Goal: Complete application form: Complete application form

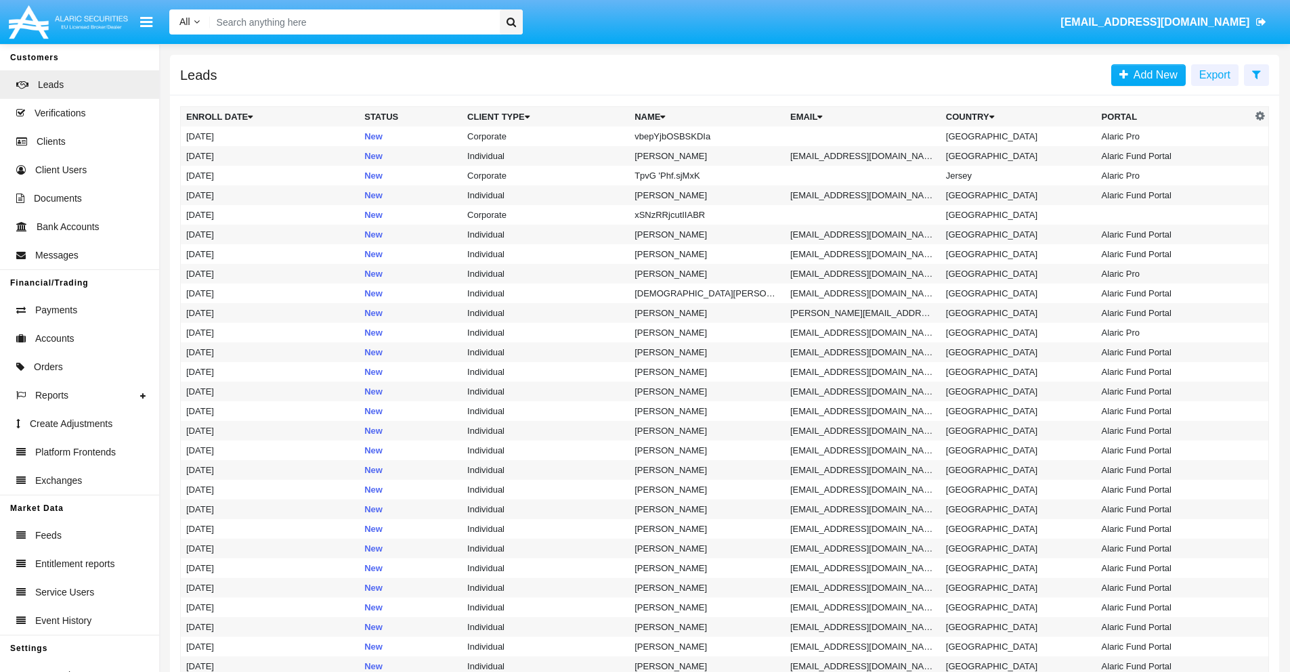
click at [1256, 74] on icon at bounding box center [1256, 74] width 9 height 11
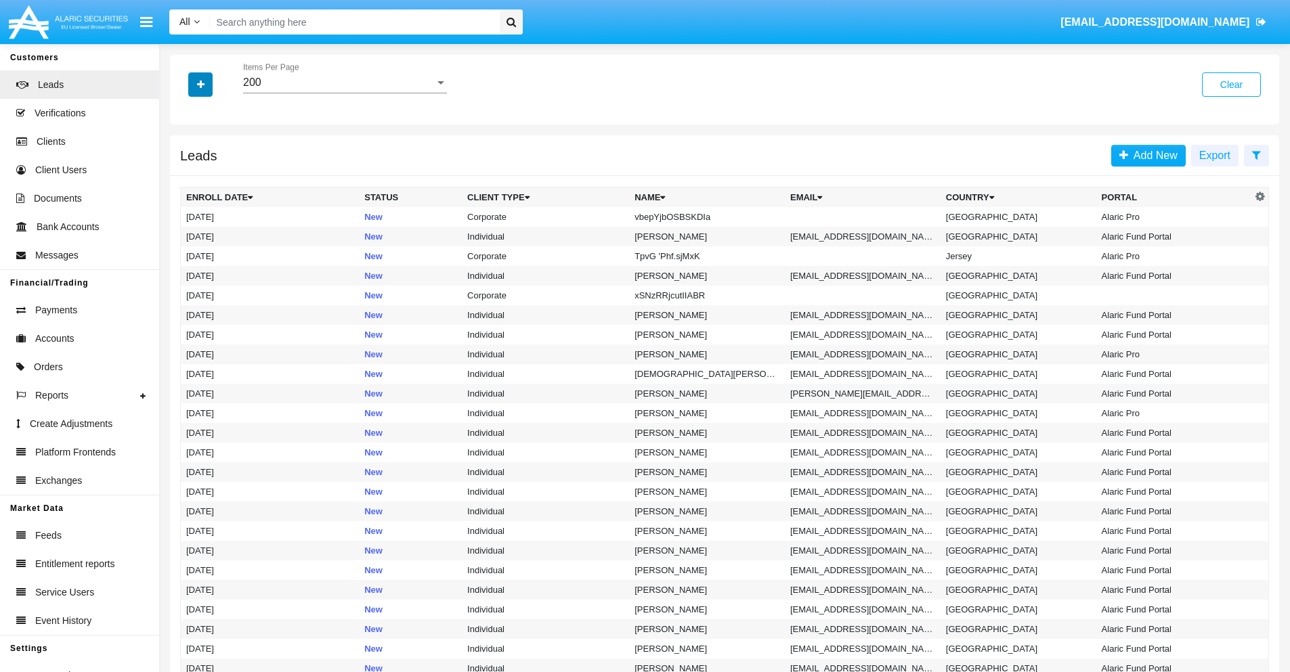
click at [200, 84] on icon "button" at bounding box center [200, 84] width 7 height 9
click at [211, 152] on span "Name" at bounding box center [211, 152] width 29 height 16
click at [186, 157] on input "Name" at bounding box center [185, 157] width 1 height 1
checkbox input "true"
click at [200, 84] on icon "button" at bounding box center [200, 84] width 7 height 9
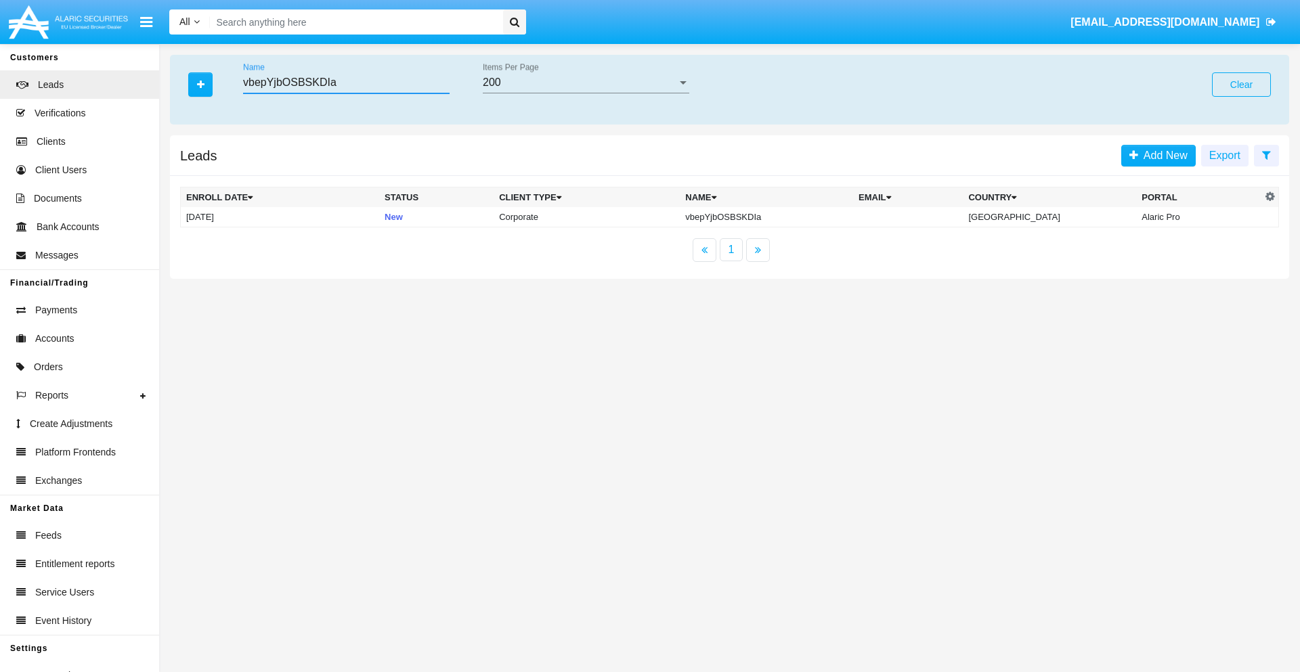
type input "vbepYjbOSBSKDIa"
click at [778, 217] on td "vbepYjbOSBSKDIa" at bounding box center [766, 217] width 173 height 20
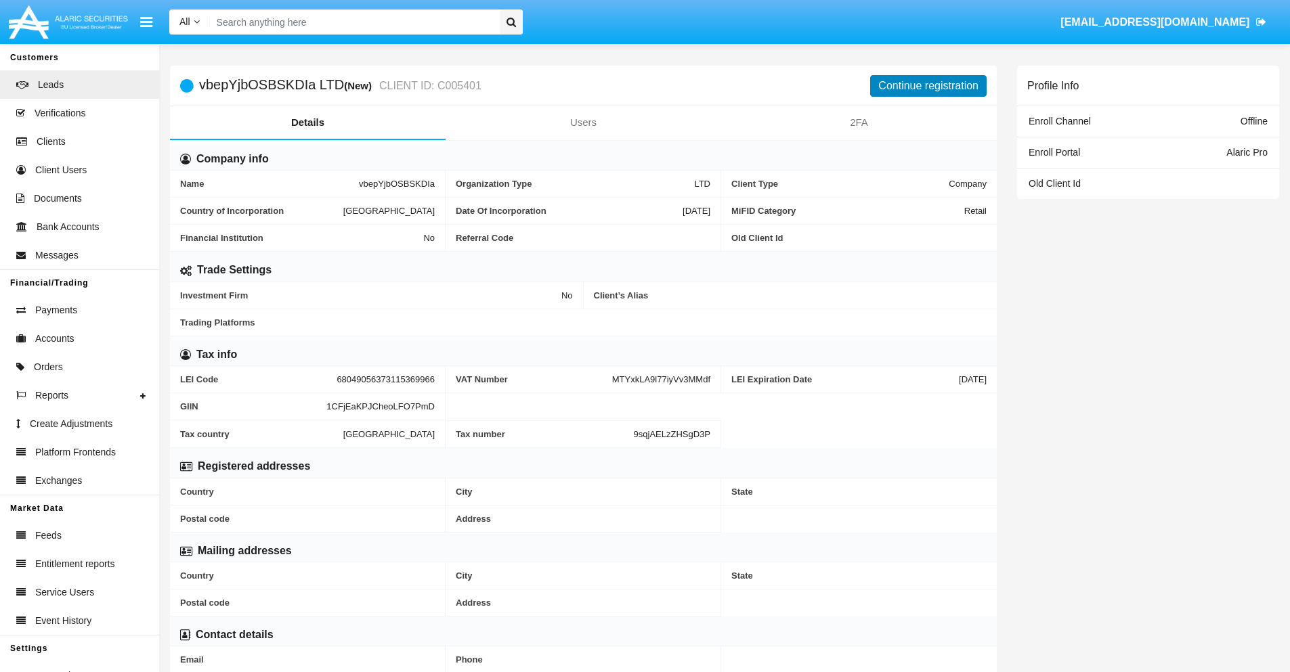
click at [928, 85] on button "Continue registration" at bounding box center [928, 86] width 116 height 22
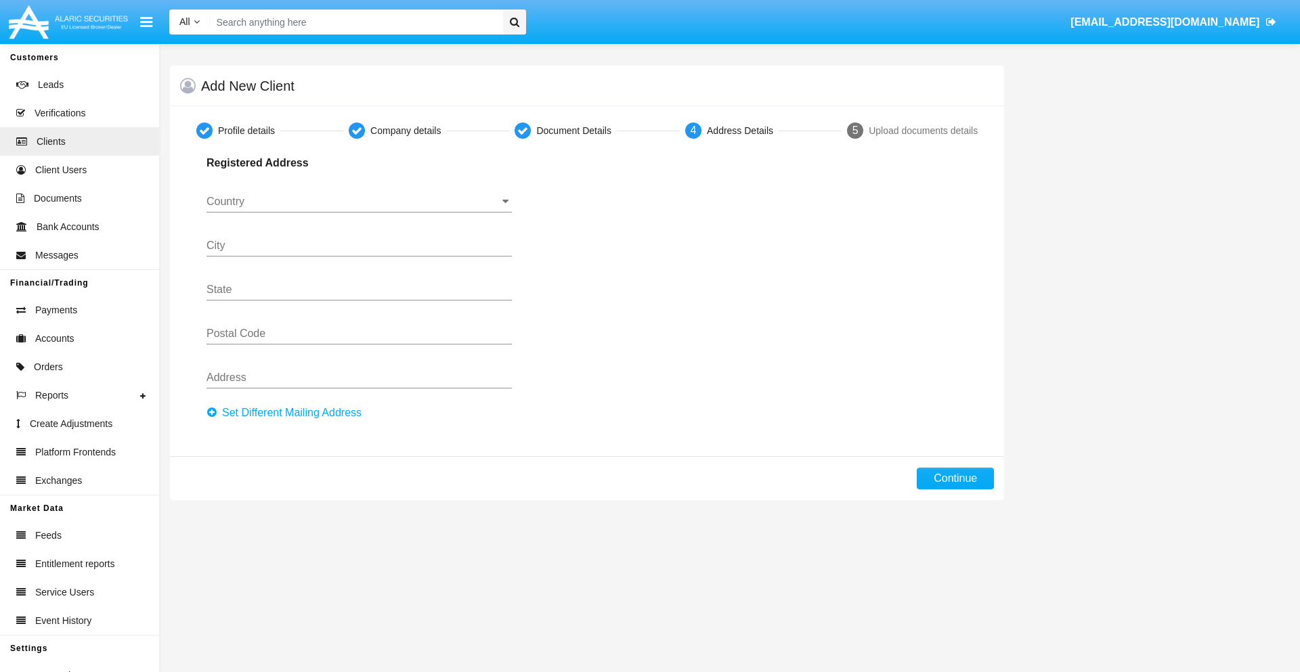
click at [288, 413] on button "Set Different Mailing Address" at bounding box center [287, 413] width 163 height 22
click at [955, 479] on button "Continue" at bounding box center [955, 479] width 77 height 22
click at [288, 413] on button "Set Different Mailing Address" at bounding box center [287, 413] width 163 height 22
type input "!"#$%&'()*+,-./:;<=>?@[\]^_`{|}~"
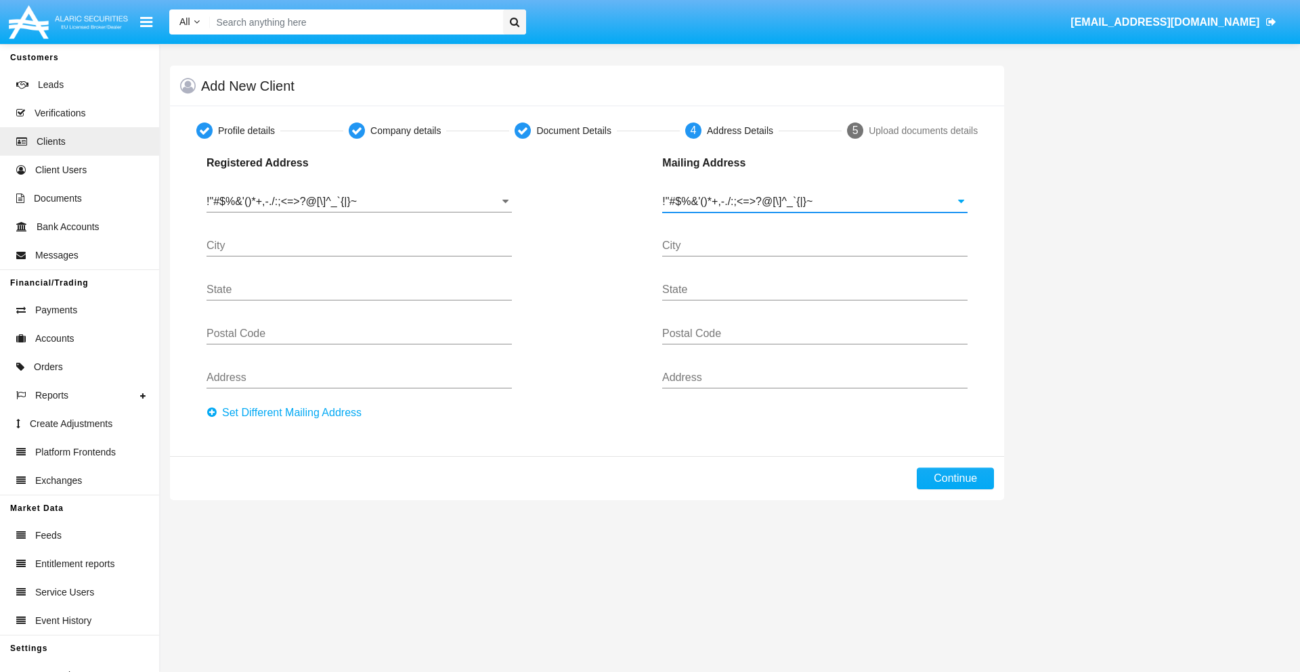
type input "!"#$%&'()*+,-./:;<=>?@[\]^_`{|}~"
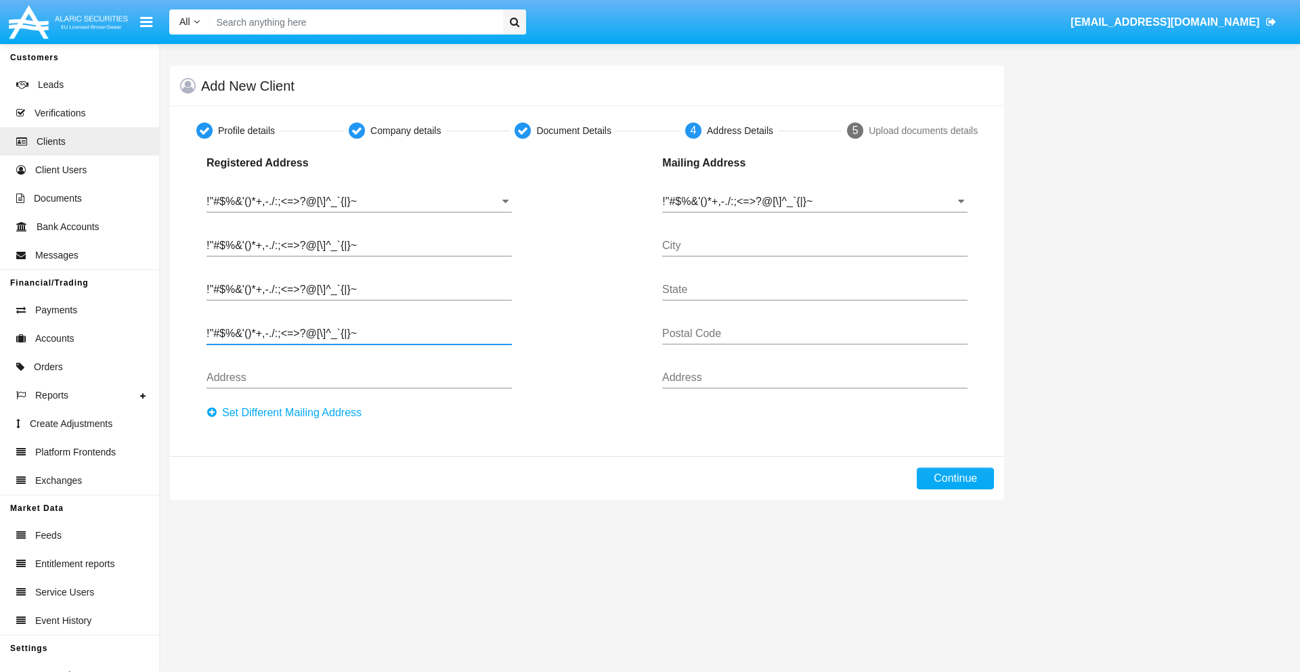
type input "!"#$%&'()*+,-./:;<=>?@[\]^_`{|}~"
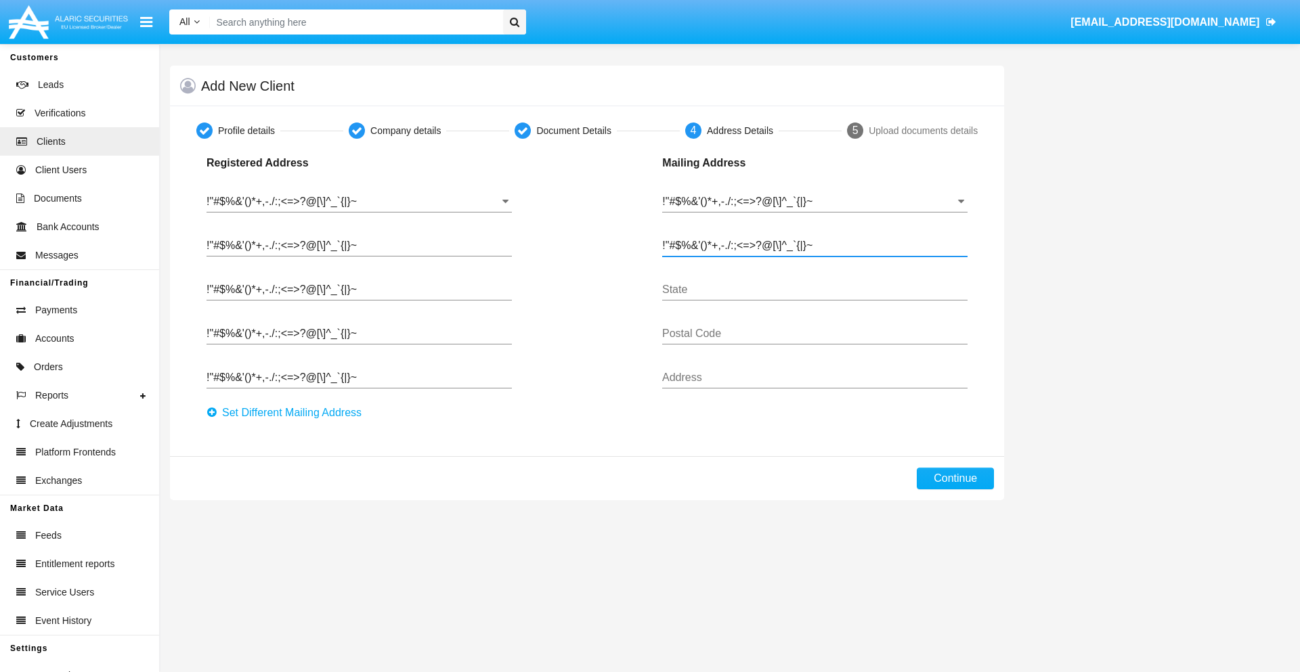
type input "!"#$%&'()*+,-./:;<=>?@[\]^_`{|}~"
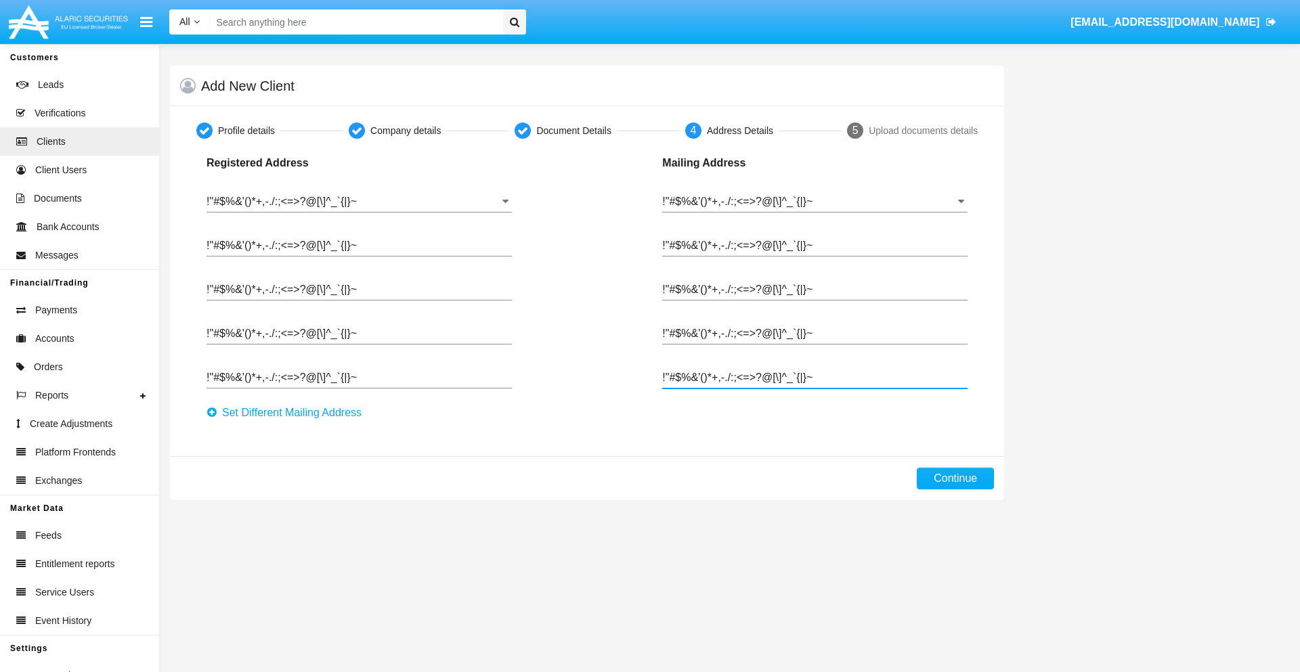
type input "!"#$%&'()*+,-./:;<=>?@[\]^_`{|}~"
click at [955, 479] on button "Continue" at bounding box center [955, 479] width 77 height 22
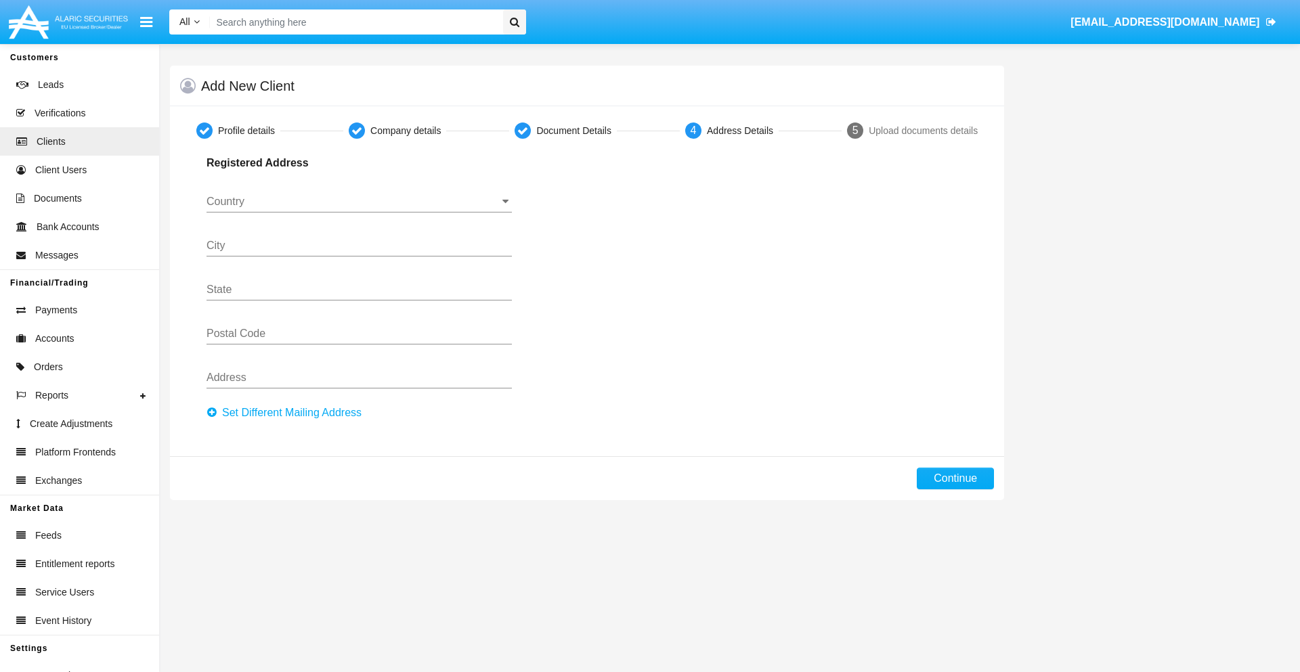
click at [288, 413] on button "Set Different Mailing Address" at bounding box center [287, 413] width 163 height 22
type input "0123456789"
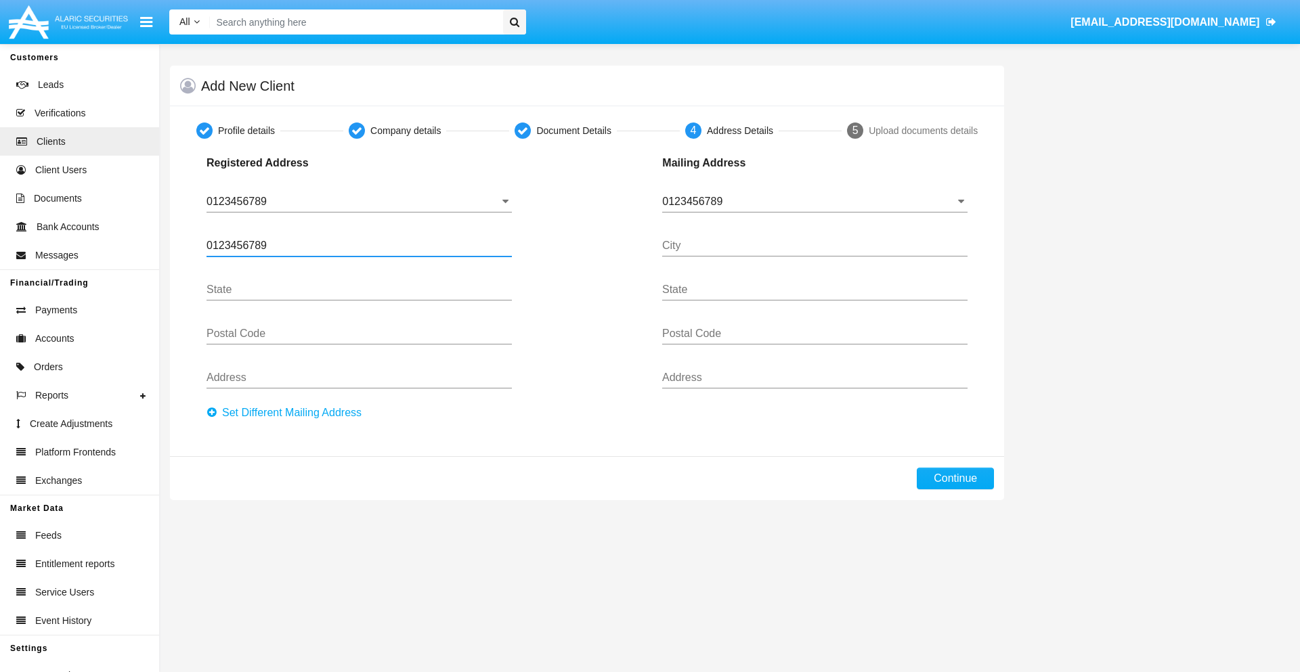
type input "0123456789"
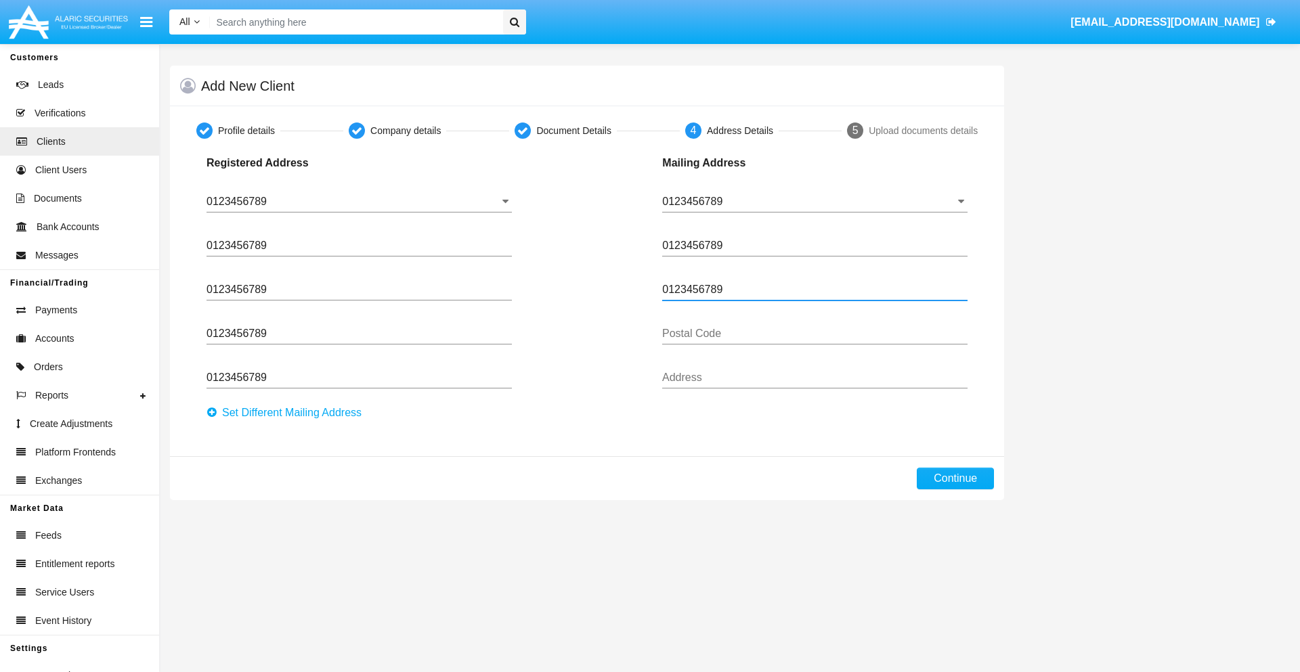
type input "0123456789"
click at [955, 479] on button "Continue" at bounding box center [955, 479] width 77 height 22
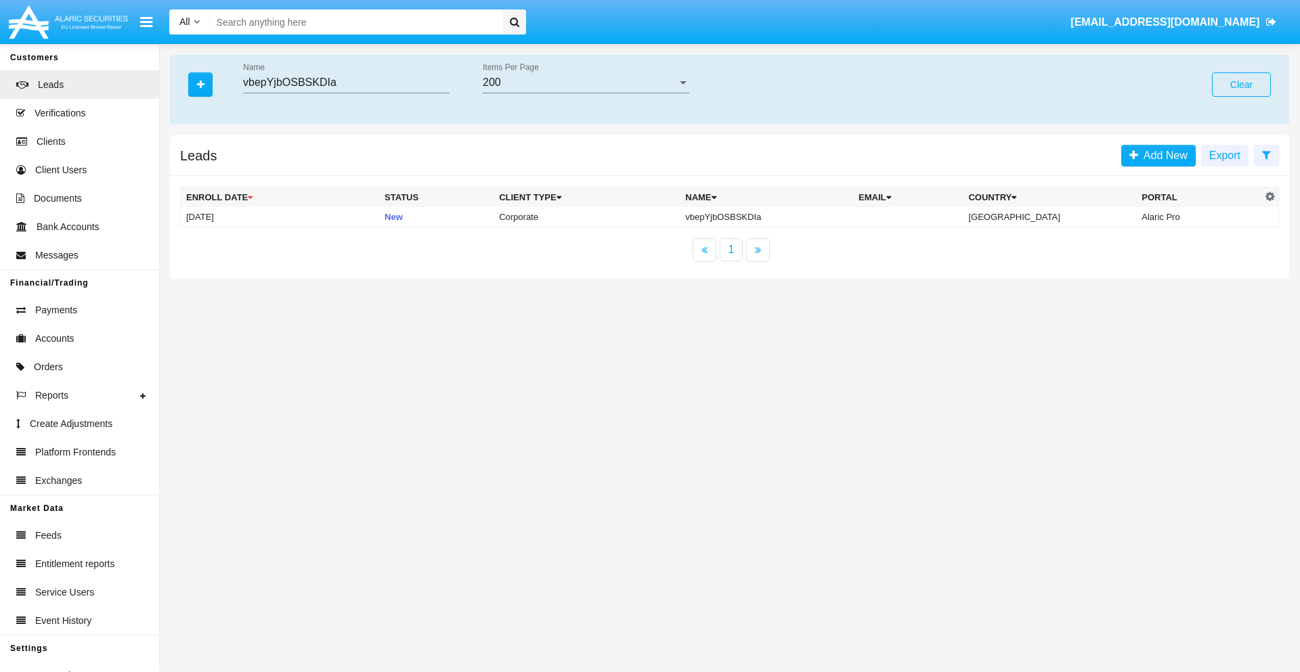
click at [1241, 85] on button "Clear" at bounding box center [1241, 84] width 59 height 24
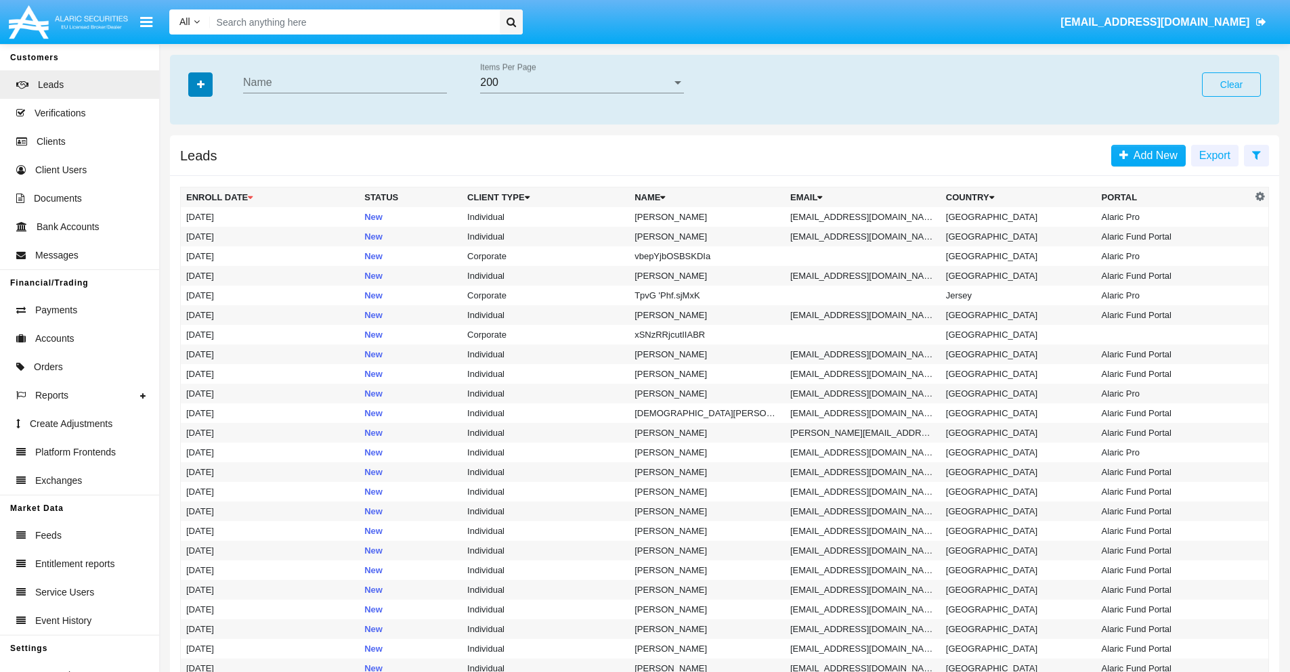
click at [200, 84] on icon "button" at bounding box center [200, 84] width 7 height 9
click at [211, 171] on span "Email" at bounding box center [210, 171] width 27 height 16
click at [186, 177] on input "Email" at bounding box center [185, 177] width 1 height 1
checkbox input "true"
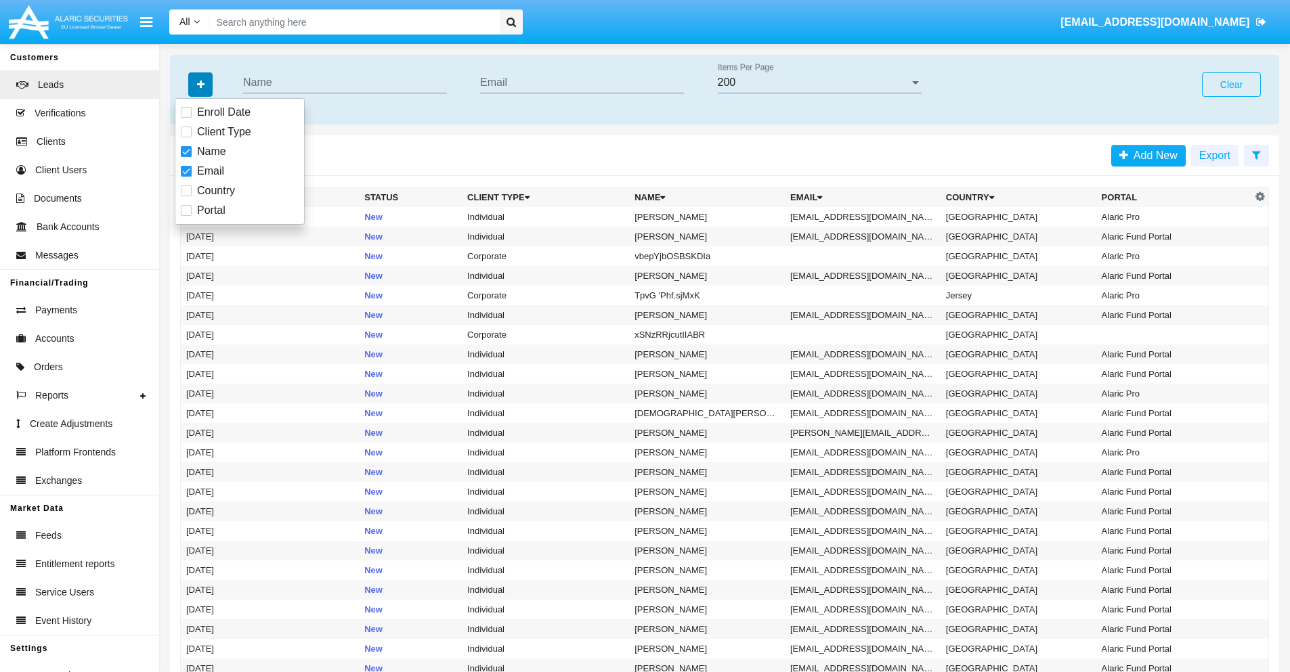
click at [200, 84] on icon "button" at bounding box center [200, 84] width 7 height 9
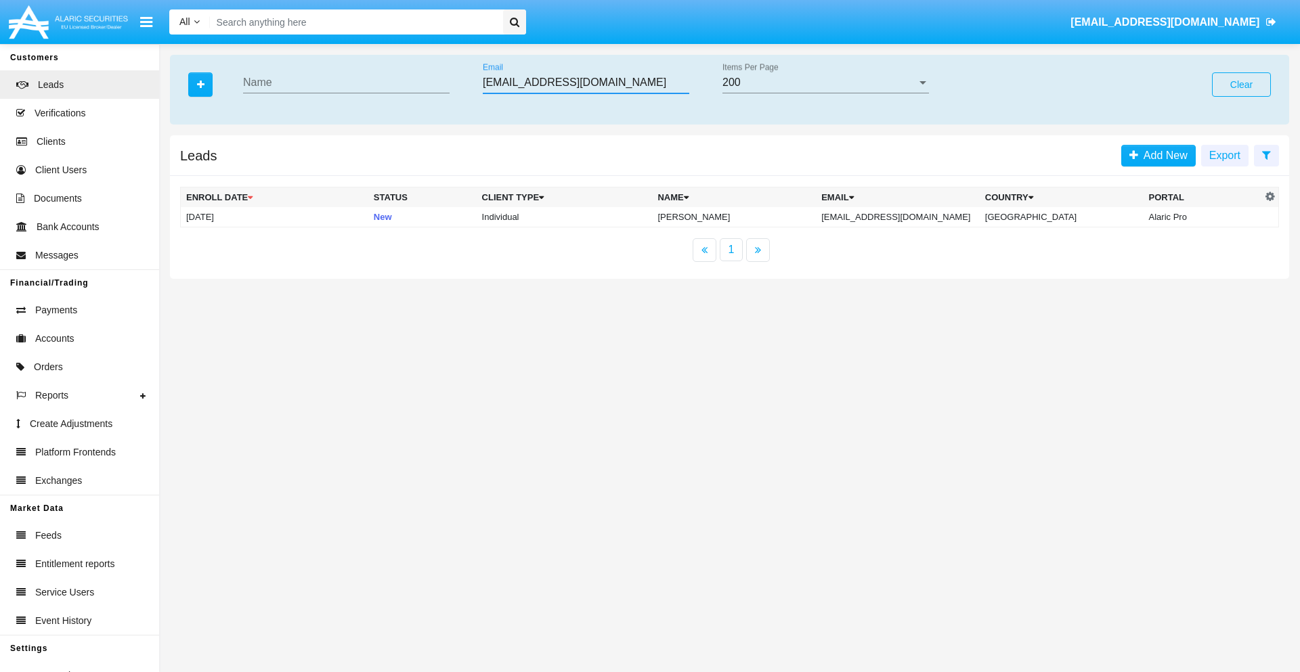
type input "[EMAIL_ADDRESS][DOMAIN_NAME]"
click at [902, 217] on td "[EMAIL_ADDRESS][DOMAIN_NAME]" at bounding box center [898, 217] width 164 height 20
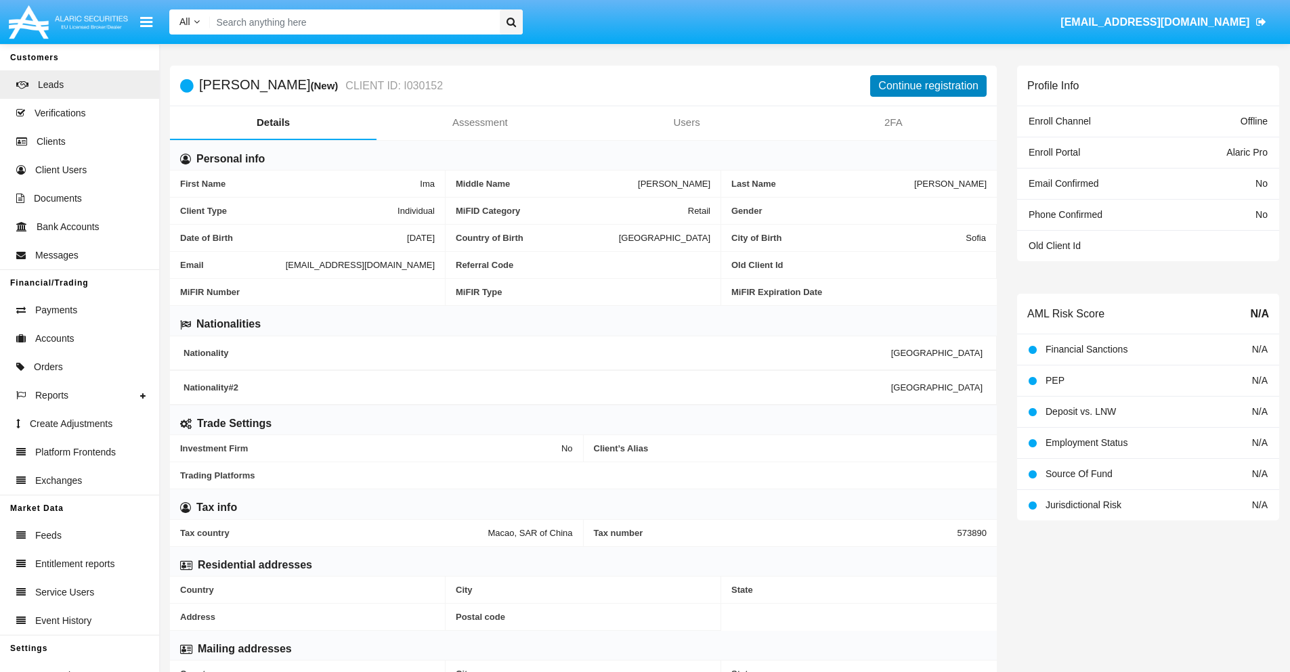
click at [928, 85] on button "Continue registration" at bounding box center [928, 86] width 116 height 22
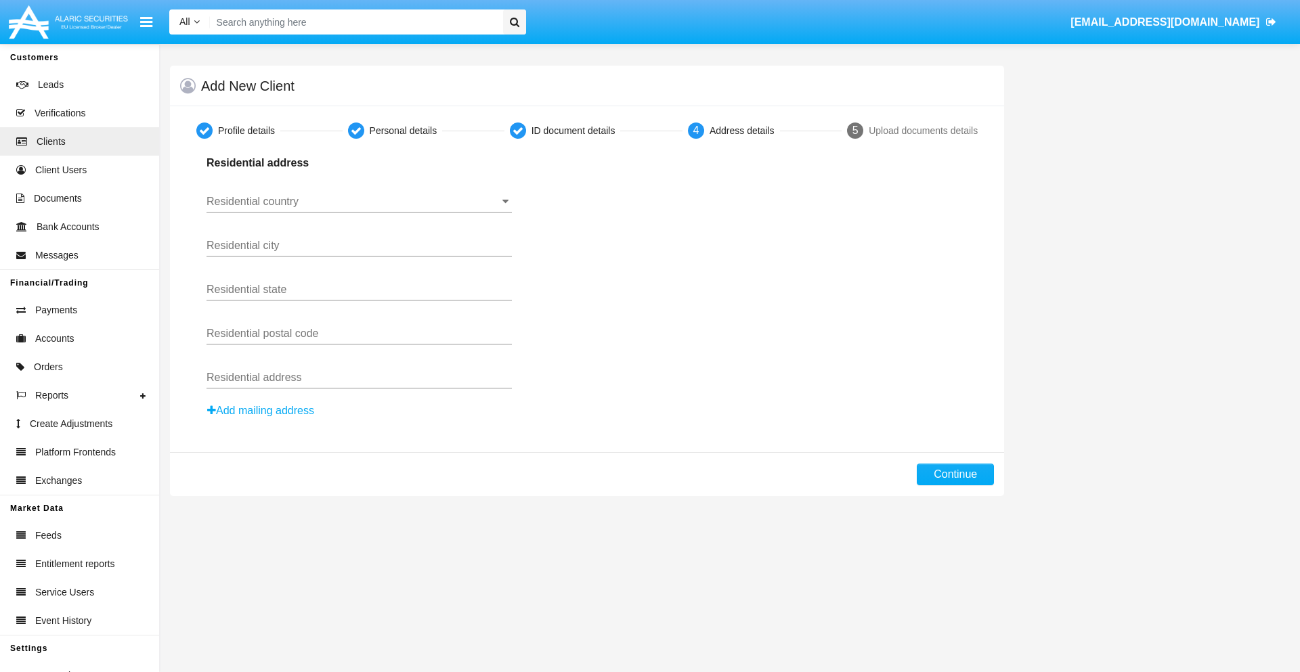
click at [261, 411] on button "Add mailing address" at bounding box center [260, 411] width 108 height 18
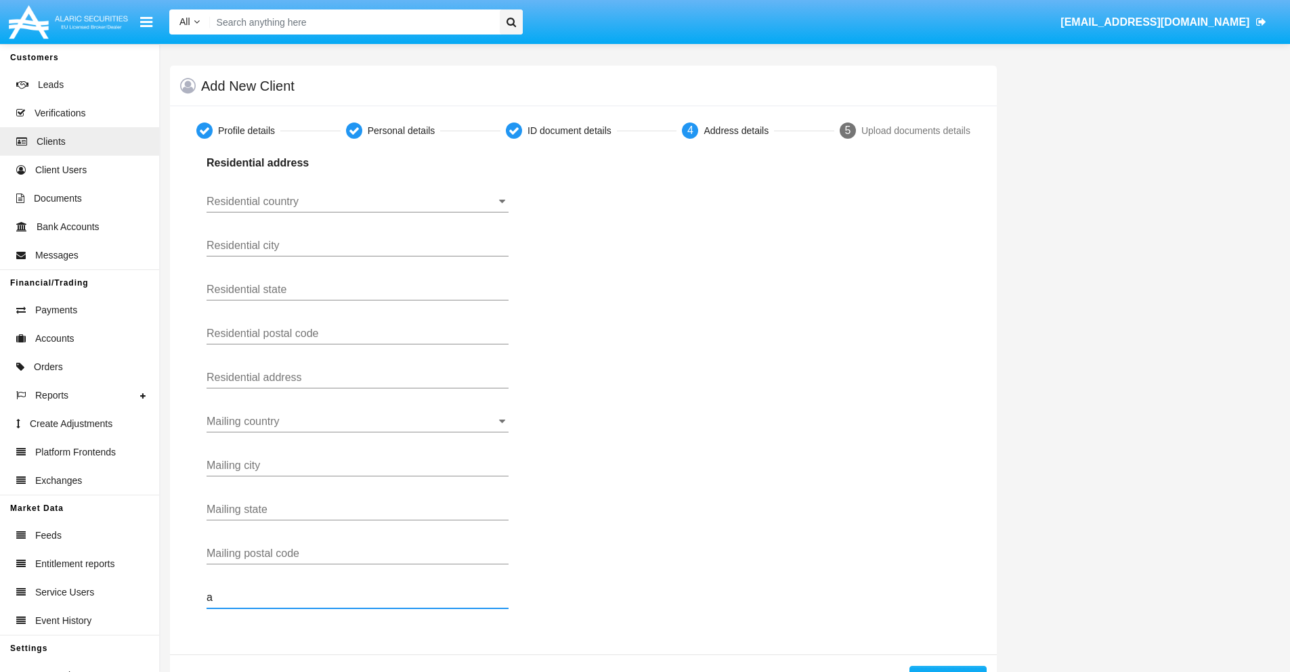
type input "a"
click at [947, 669] on button "Continue" at bounding box center [947, 677] width 77 height 22
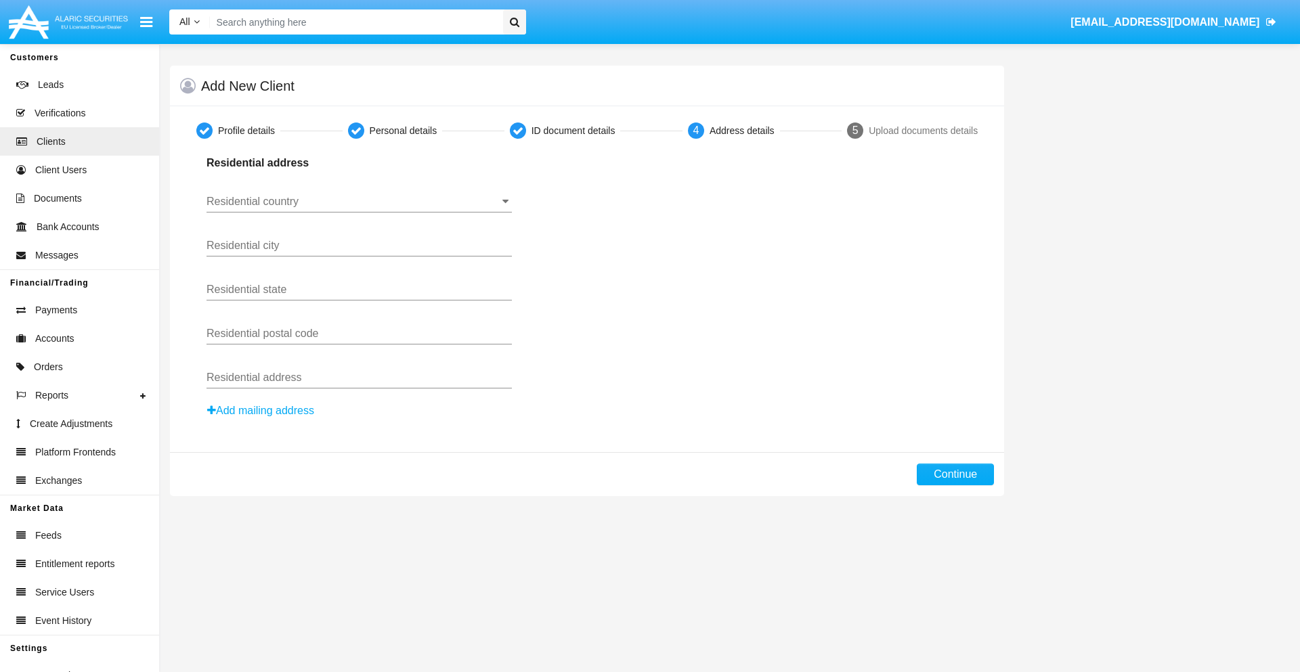
click at [261, 411] on button "Add mailing address" at bounding box center [260, 411] width 108 height 18
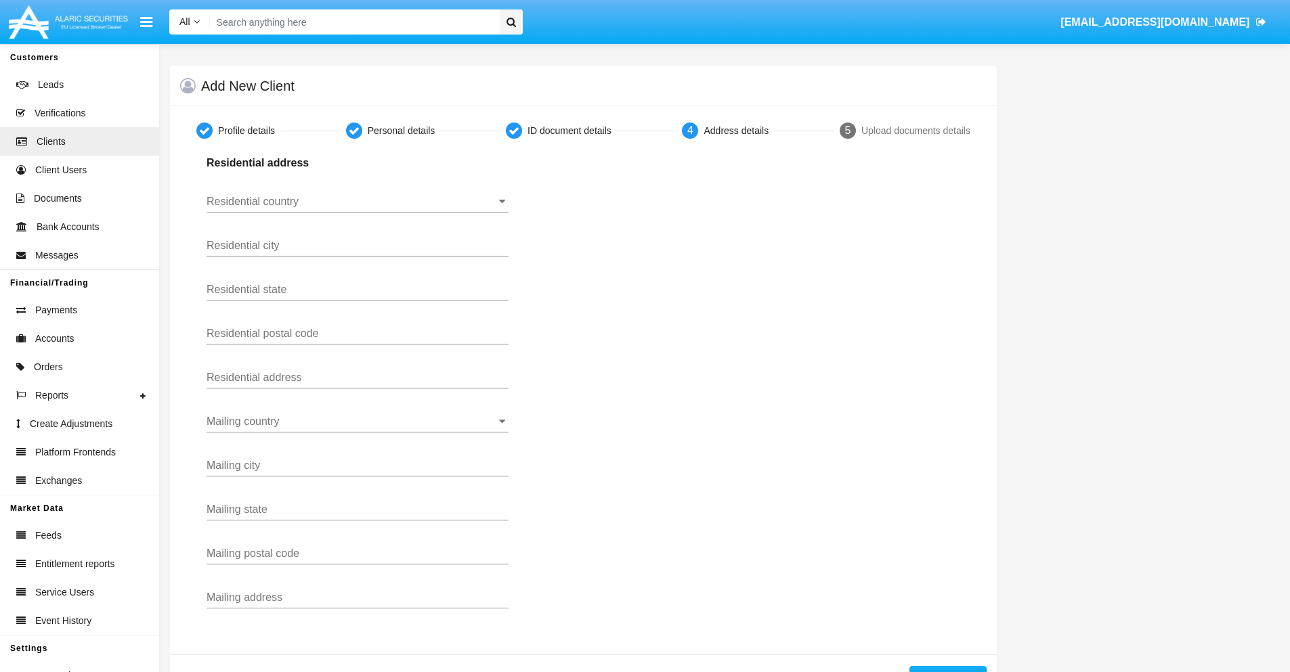
scroll to position [48, 0]
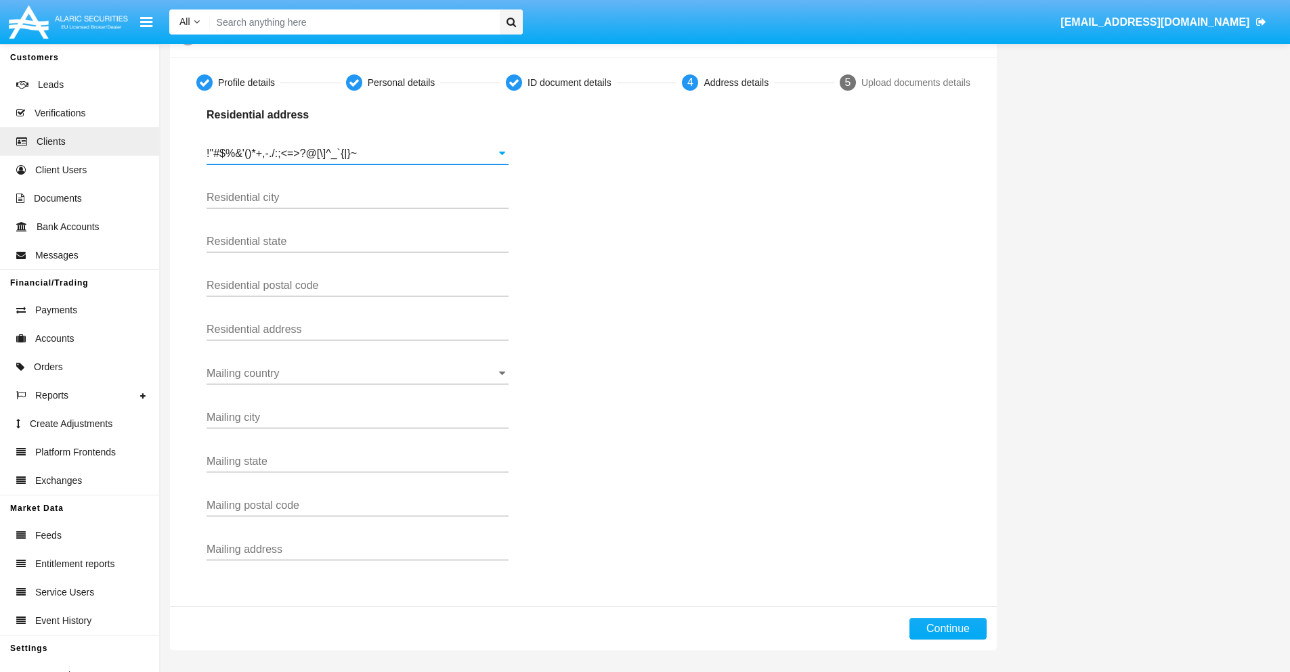
type input "!"#$%&'()*+,-./:;<=>?@[\]^_`{|}~"
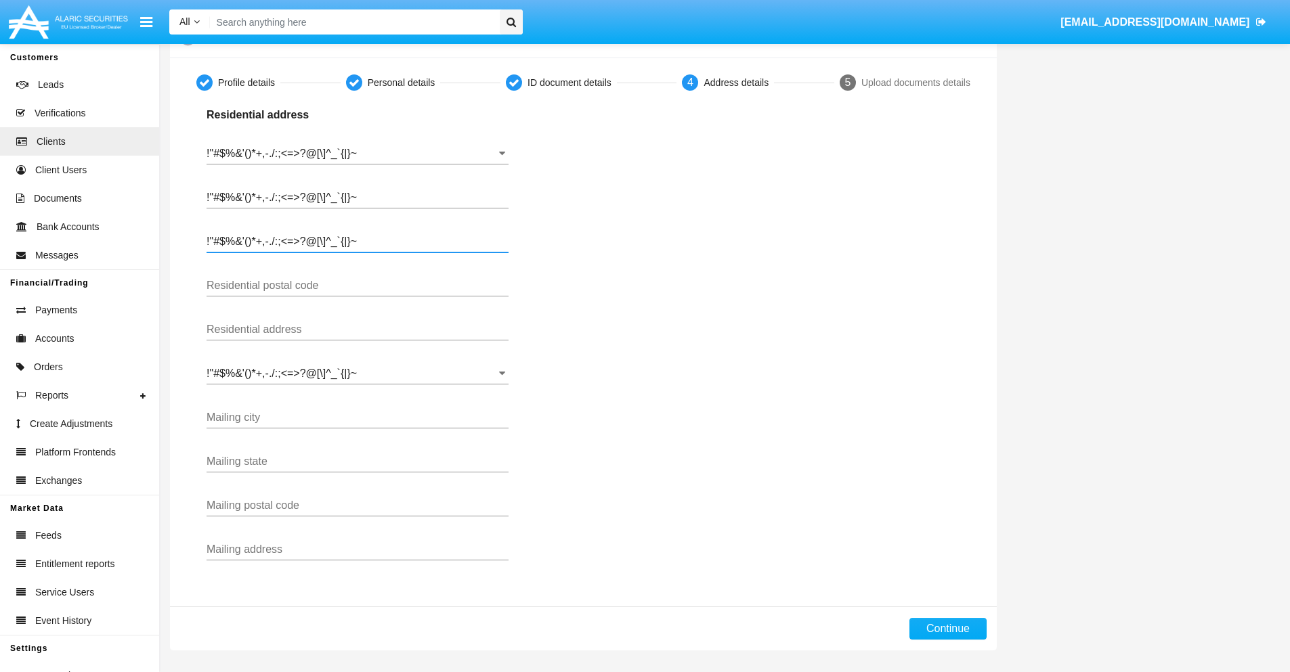
type input "!"#$%&'()*+,-./:;<=>?@[\]^_`{|}~"
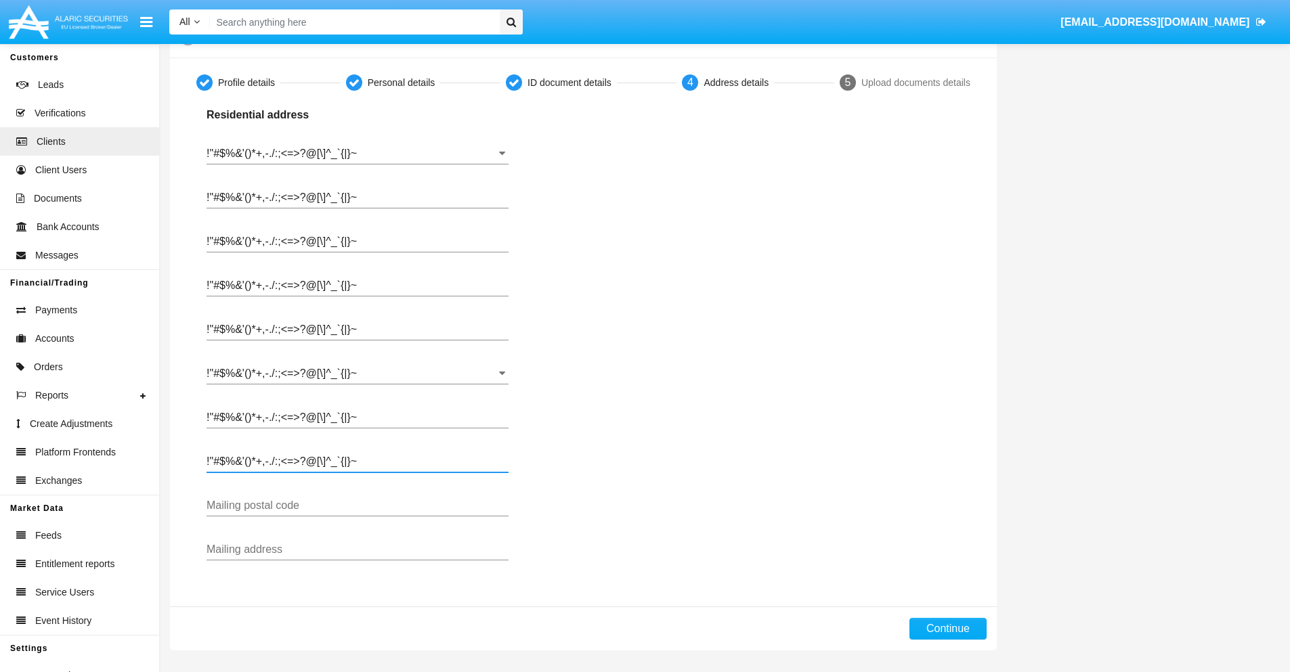
type input "!"#$%&'()*+,-./:;<=>?@[\]^_`{|}~"
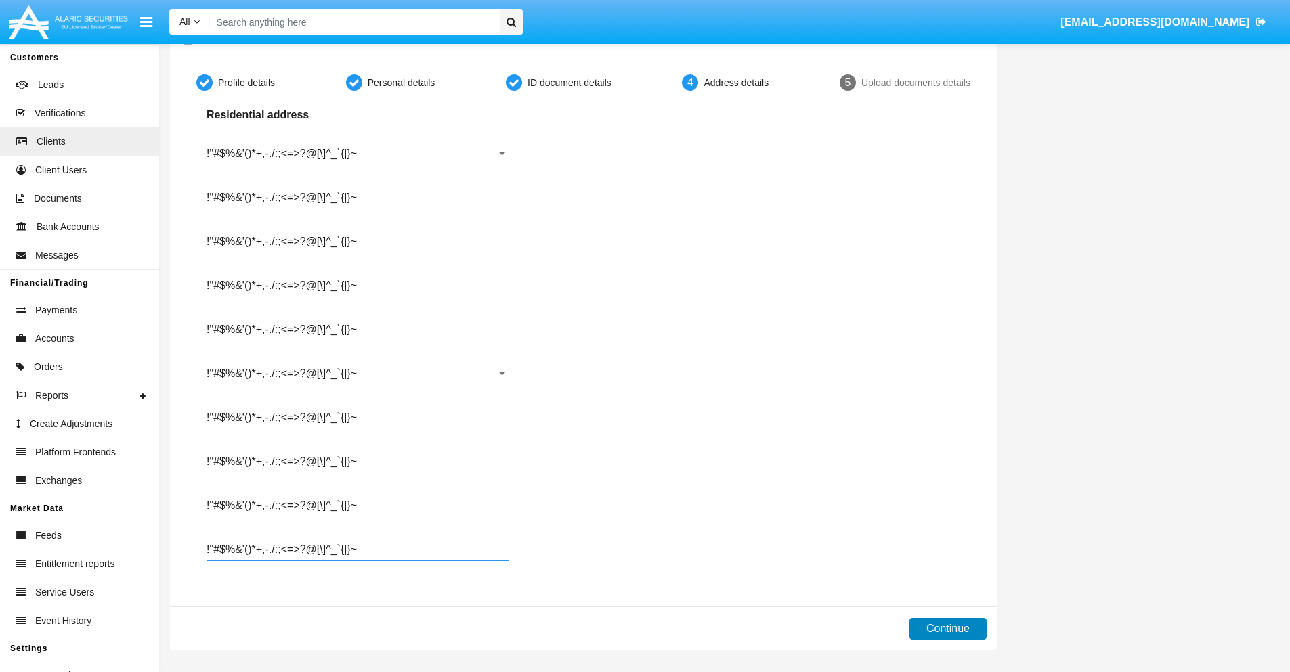
click at [947, 629] on button "Continue" at bounding box center [947, 629] width 77 height 22
